Goal: Transaction & Acquisition: Purchase product/service

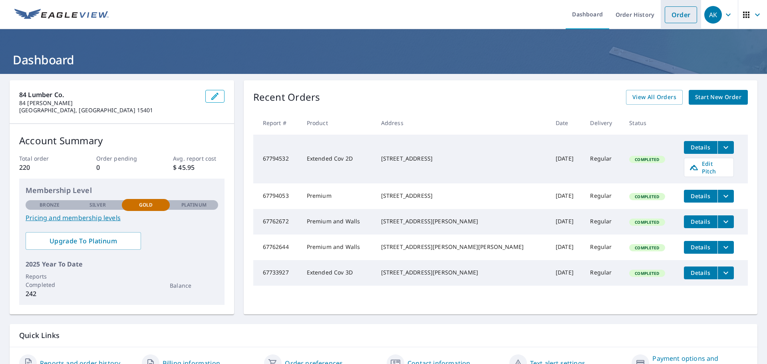
click at [669, 17] on link "Order" at bounding box center [680, 14] width 32 height 17
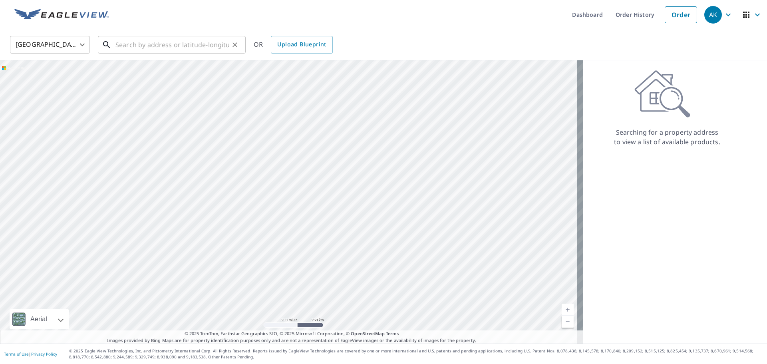
click at [177, 46] on input "text" at bounding box center [172, 45] width 114 height 22
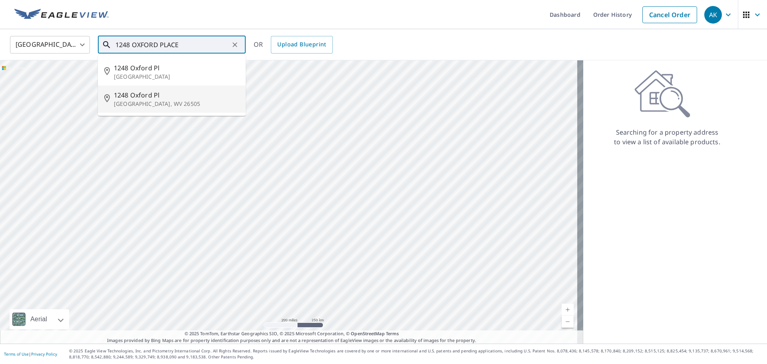
click at [198, 100] on p "[GEOGRAPHIC_DATA], WV 26505" at bounding box center [176, 104] width 125 height 8
type input "[STREET_ADDRESS]"
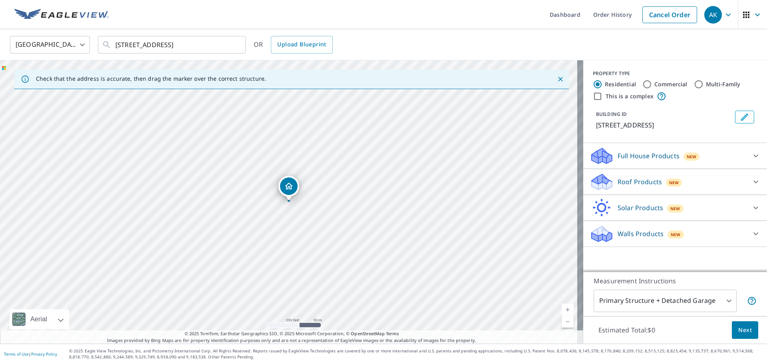
click at [703, 184] on div "Roof Products New" at bounding box center [667, 181] width 157 height 19
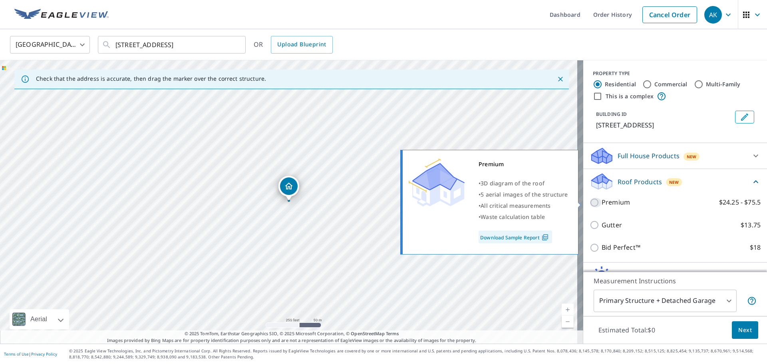
click at [592, 202] on input "Premium $24.25 - $75.5" at bounding box center [595, 203] width 12 height 10
checkbox input "true"
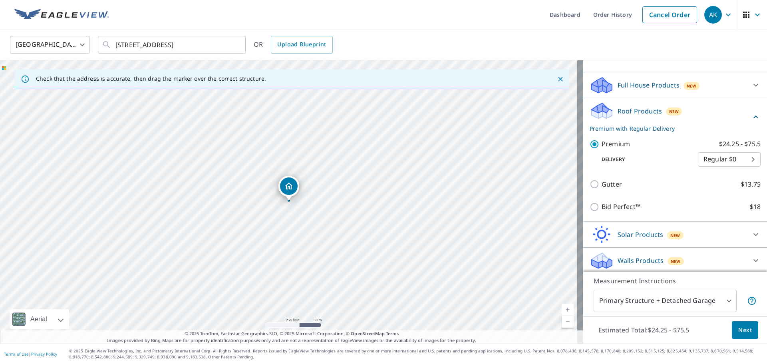
scroll to position [73, 0]
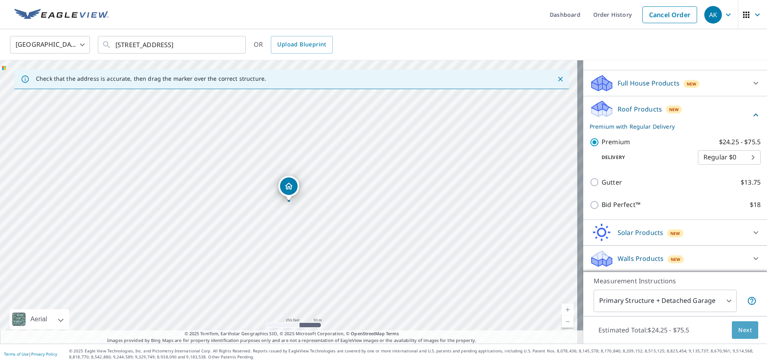
click at [738, 330] on span "Next" at bounding box center [745, 330] width 14 height 10
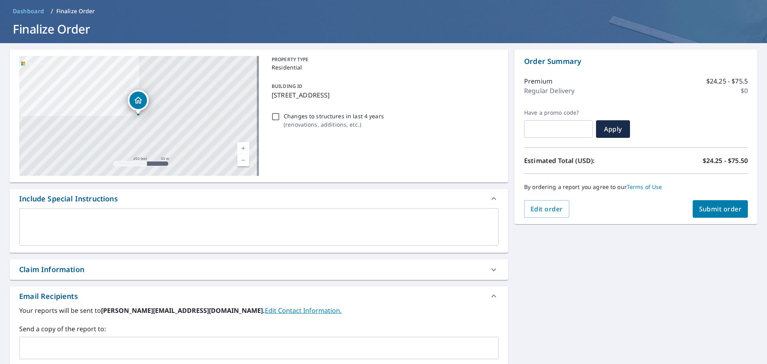
scroll to position [145, 0]
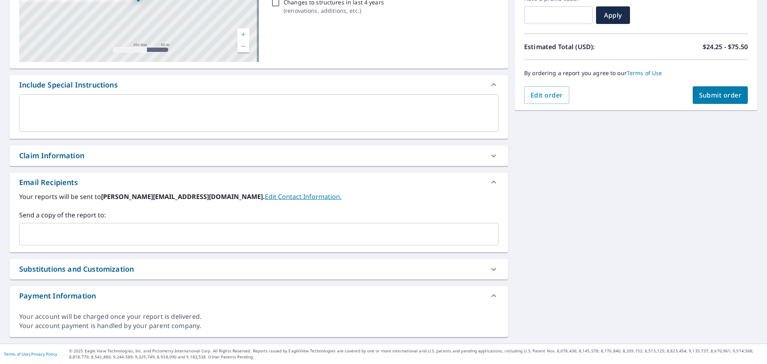
click at [151, 240] on input "text" at bounding box center [253, 233] width 460 height 15
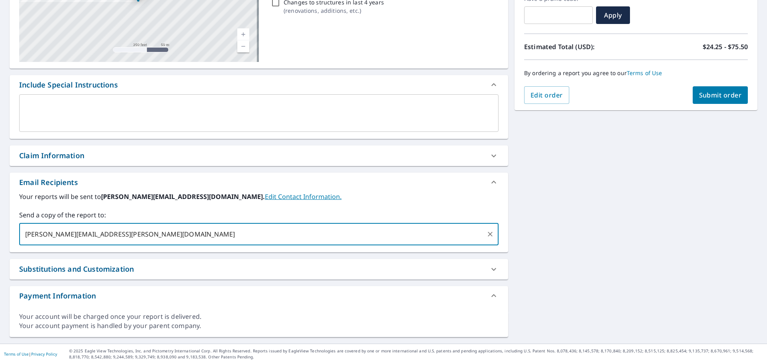
drag, startPoint x: 43, startPoint y: 234, endPoint x: 38, endPoint y: 236, distance: 5.9
click at [38, 236] on input "[PERSON_NAME][EMAIL_ADDRESS][PERSON_NAME][DOMAIN_NAME]" at bounding box center [253, 233] width 460 height 15
type input "[PERSON_NAME][EMAIL_ADDRESS][PERSON_NAME][DOMAIN_NAME]"
click at [402, 192] on label "Your reports will be sent to [PERSON_NAME][EMAIL_ADDRESS][DOMAIN_NAME]. Edit Co…" at bounding box center [258, 197] width 479 height 10
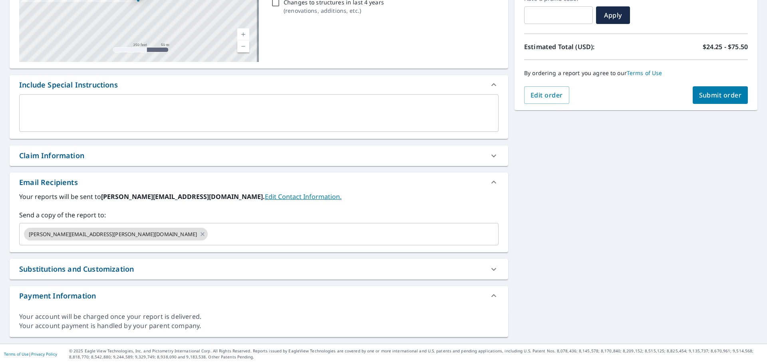
click at [723, 95] on span "Submit order" at bounding box center [720, 95] width 43 height 9
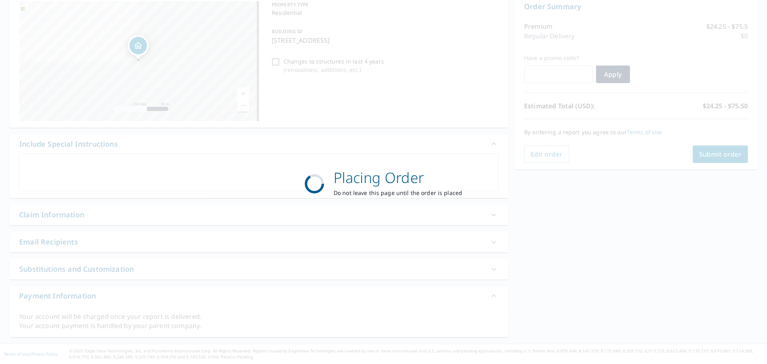
scroll to position [85, 0]
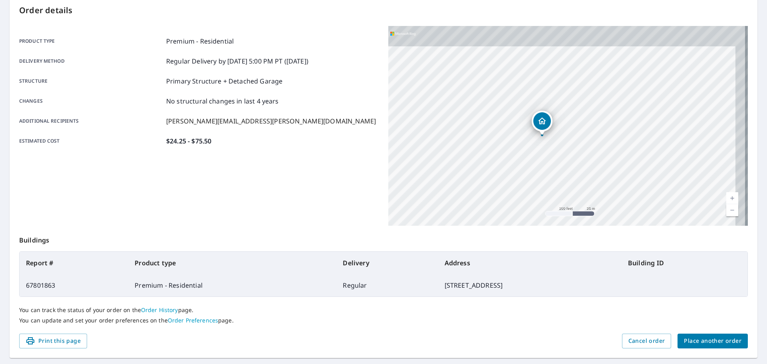
drag, startPoint x: 570, startPoint y: 105, endPoint x: 543, endPoint y: 157, distance: 58.6
click at [543, 157] on div "[STREET_ADDRESS]" at bounding box center [567, 126] width 359 height 200
